Goal: Complete application form

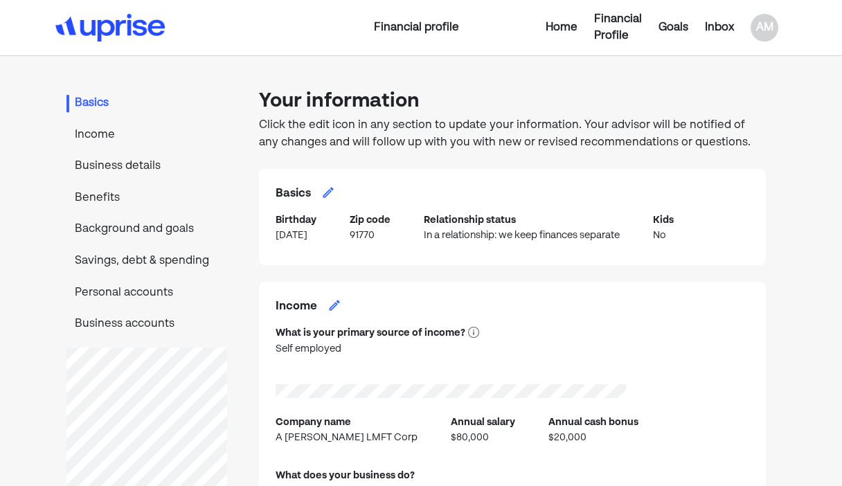
click at [154, 163] on p "Business details" at bounding box center [146, 167] width 161 height 18
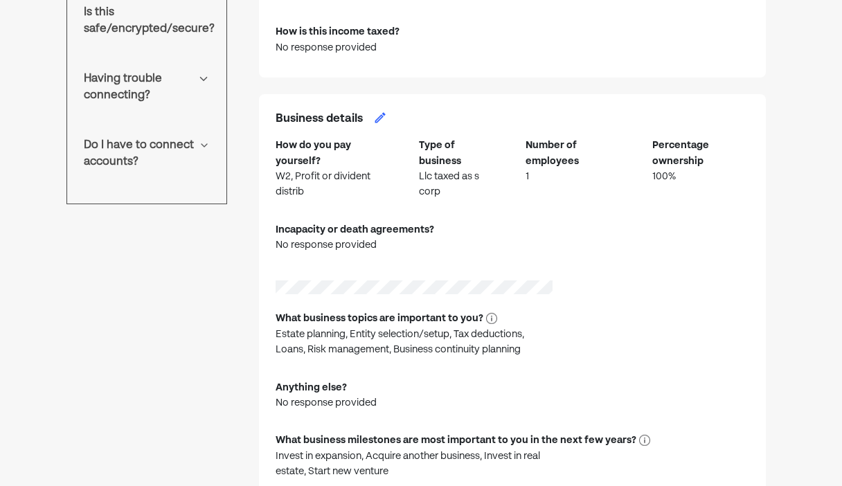
scroll to position [848, 0]
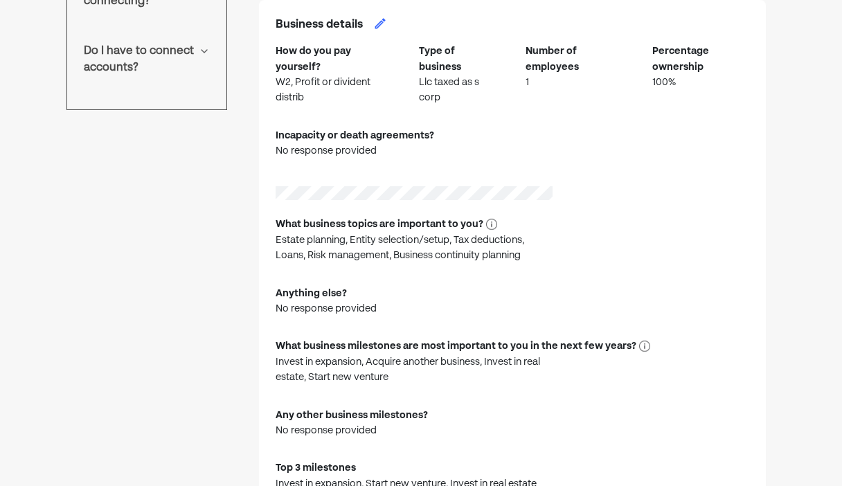
click at [380, 19] on img at bounding box center [380, 24] width 14 height 14
select select "**********"
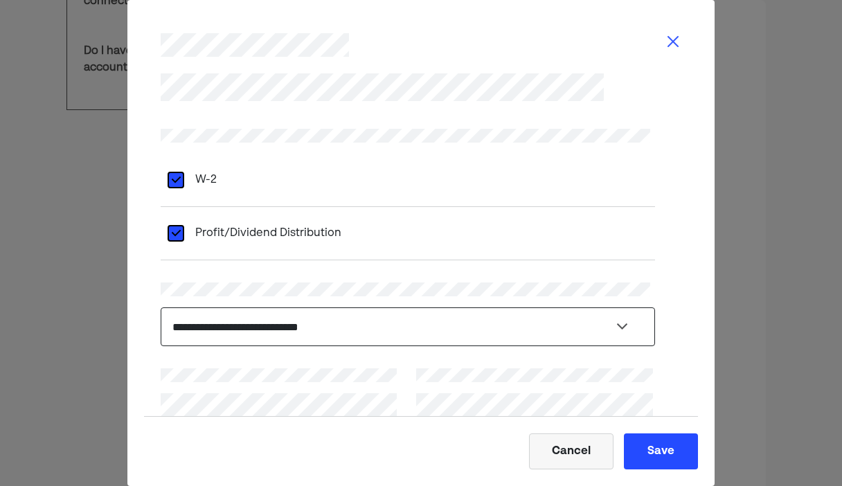
click at [194, 323] on select "**********" at bounding box center [408, 326] width 494 height 39
click at [457, 174] on div "L W-2" at bounding box center [408, 180] width 494 height 53
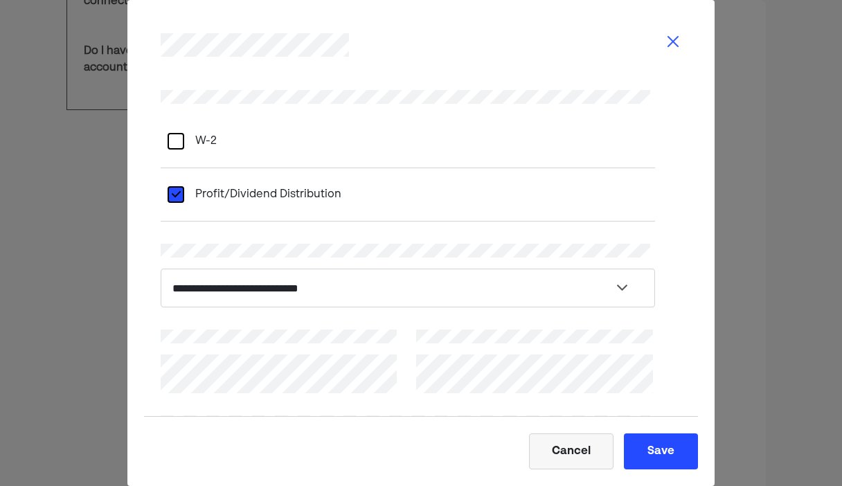
click at [180, 141] on div at bounding box center [176, 141] width 17 height 17
click at [669, 454] on button "Save" at bounding box center [661, 451] width 74 height 36
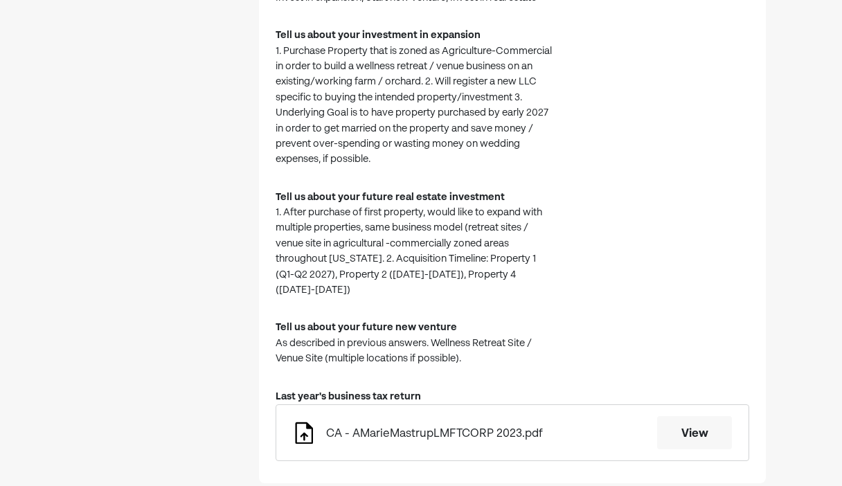
click at [667, 263] on div "How do you pay yourself? Profit or divident distrib, W2 Type of business Llc ta…" at bounding box center [513, 12] width 474 height 909
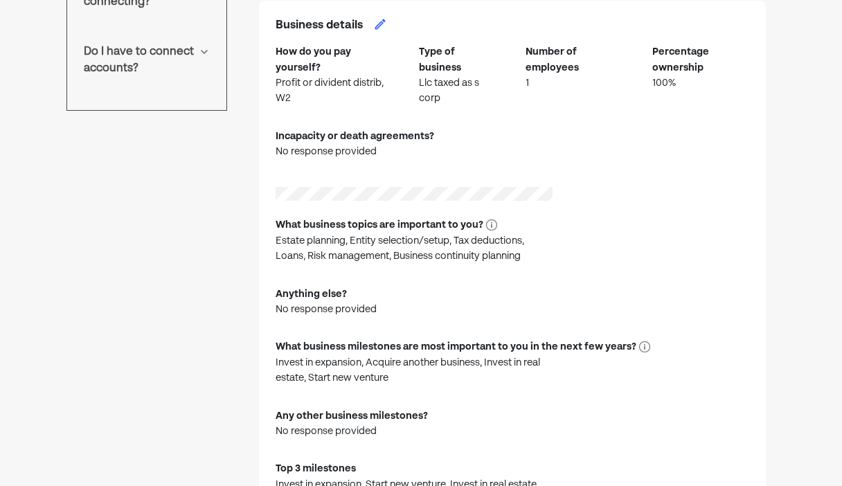
scroll to position [0, 0]
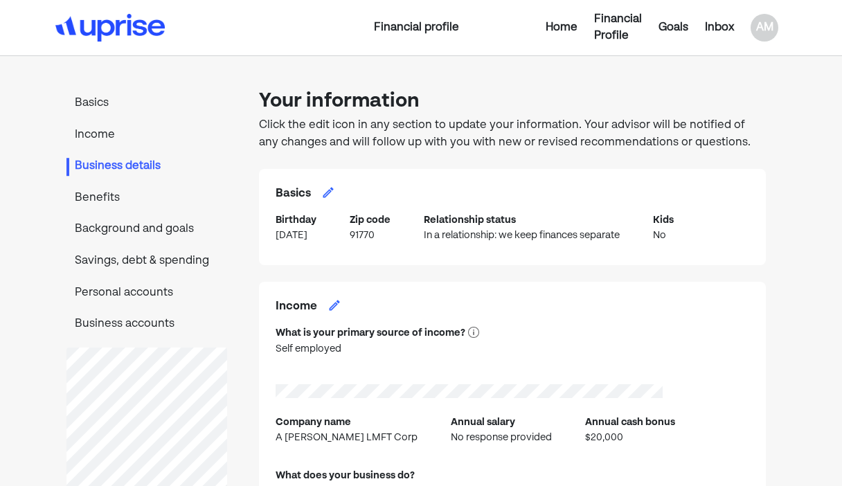
click at [97, 228] on p "Background and goals" at bounding box center [146, 230] width 161 height 18
